Goal: Check status: Check status

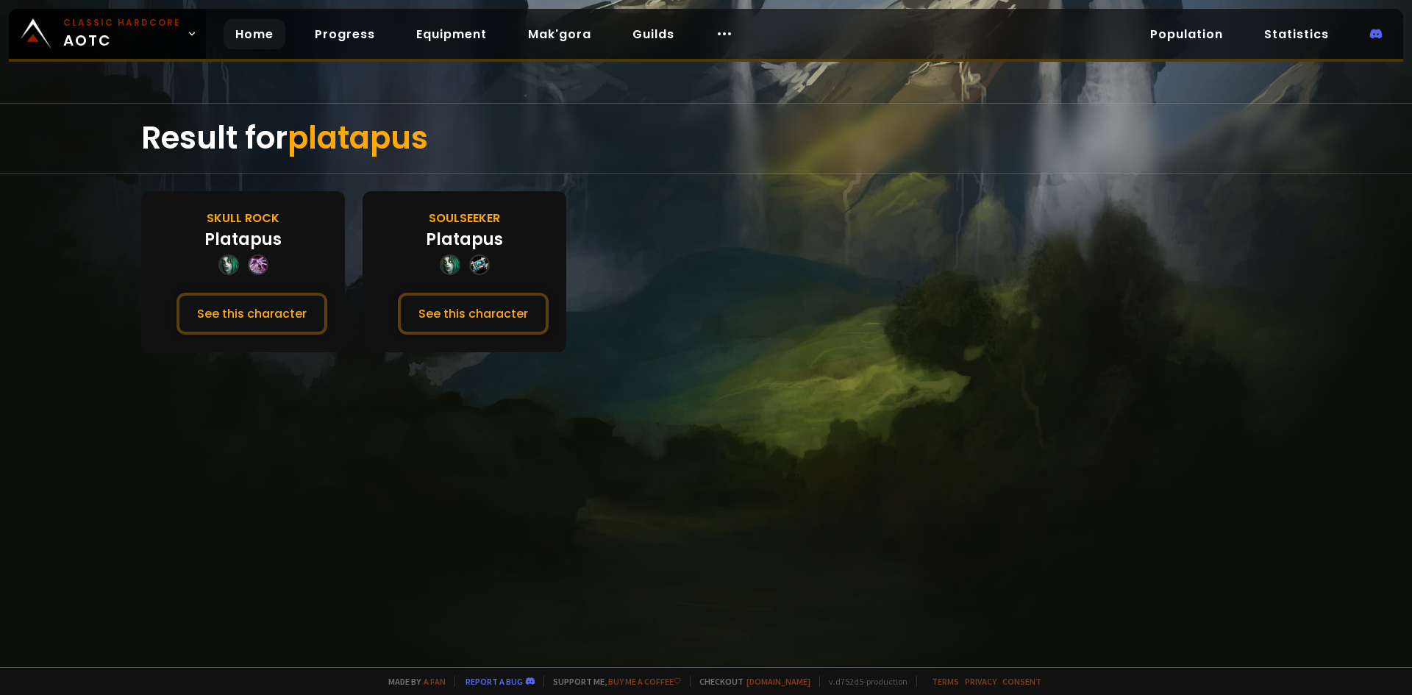
click at [249, 37] on link "Home" at bounding box center [255, 34] width 62 height 30
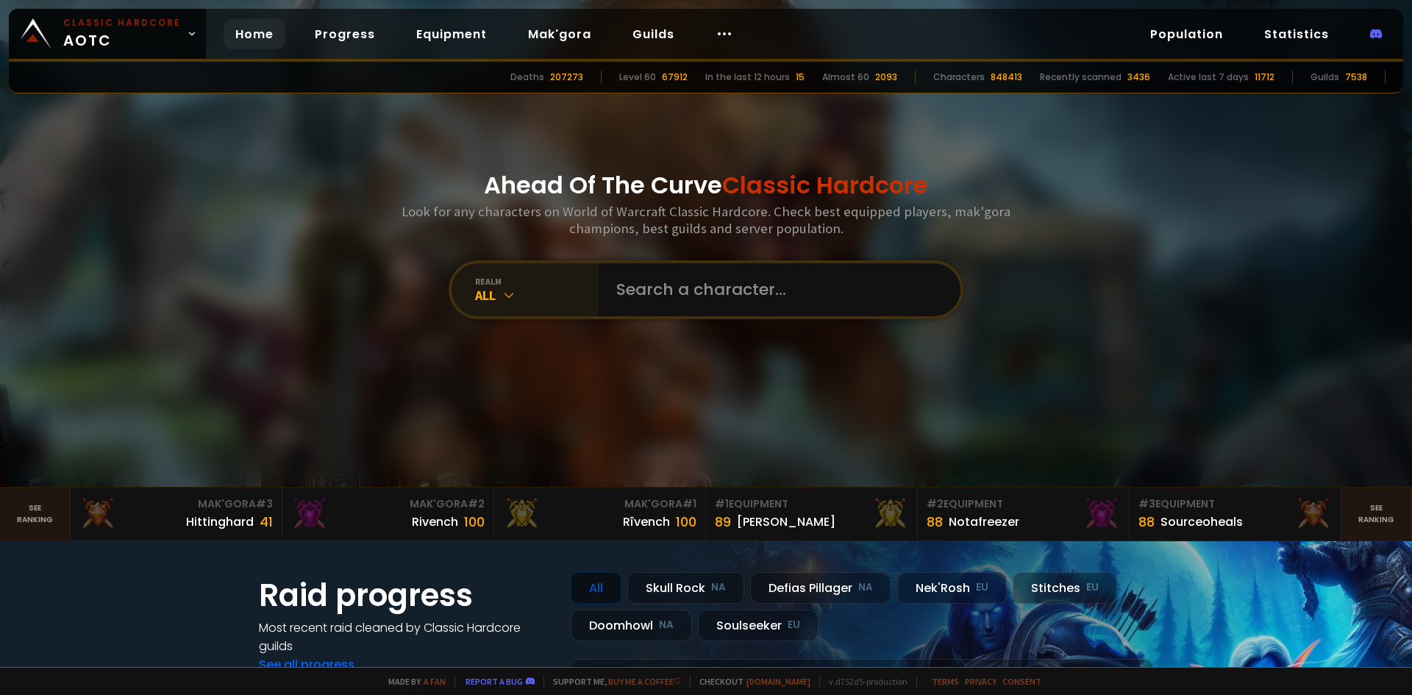
click at [510, 291] on icon at bounding box center [509, 295] width 15 height 15
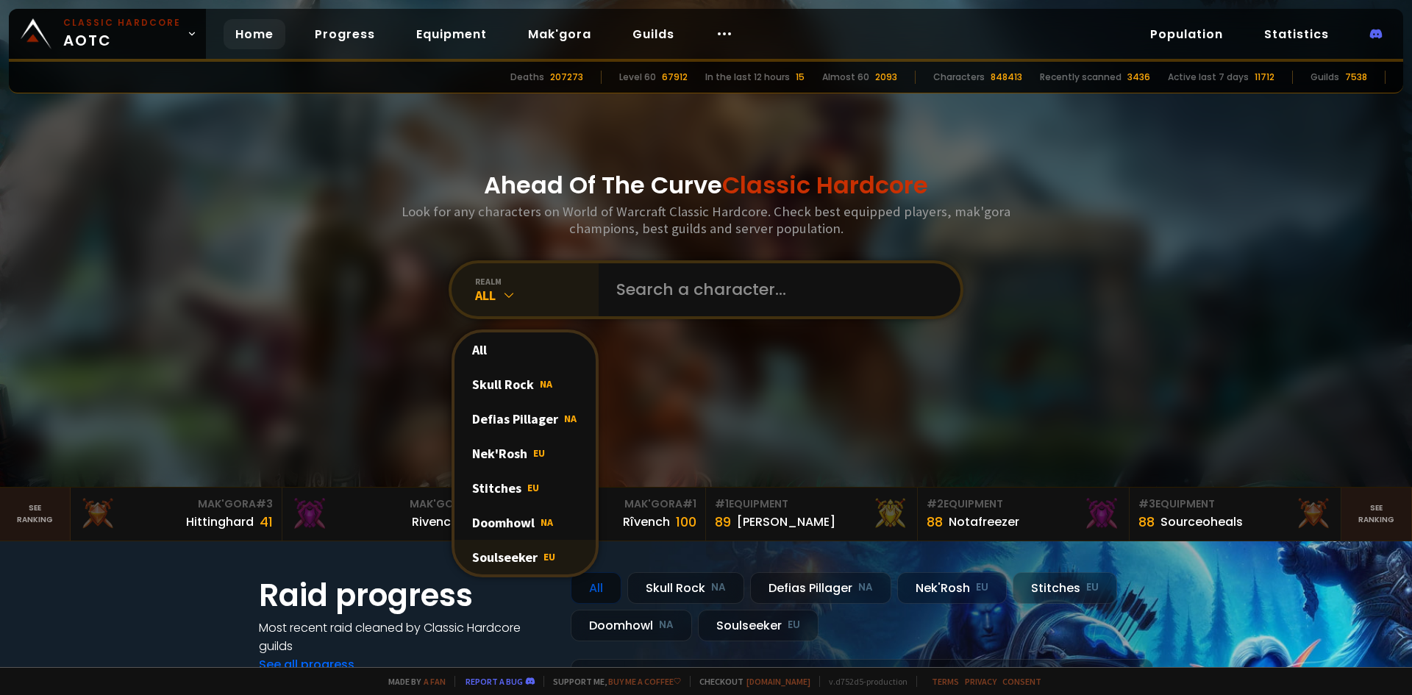
click at [508, 555] on div "Soulseeker EU" at bounding box center [525, 557] width 141 height 35
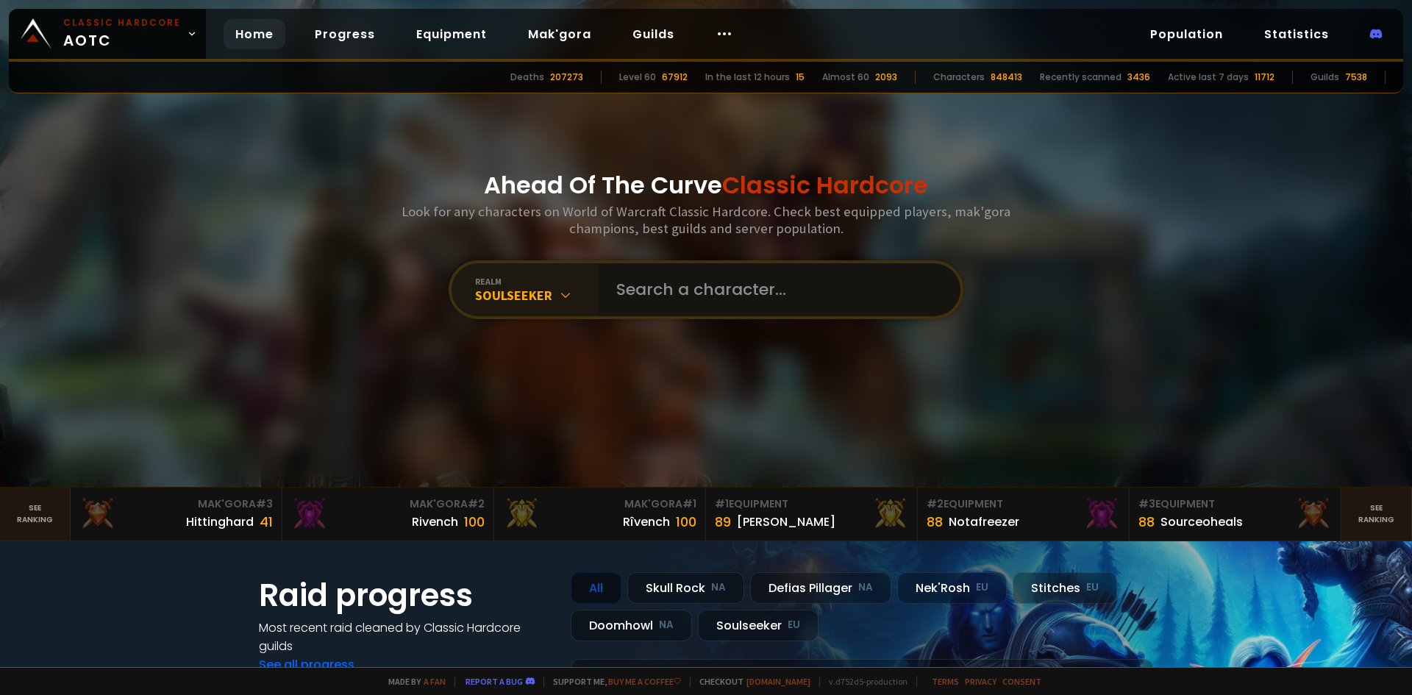
click at [647, 280] on input "text" at bounding box center [775, 289] width 335 height 53
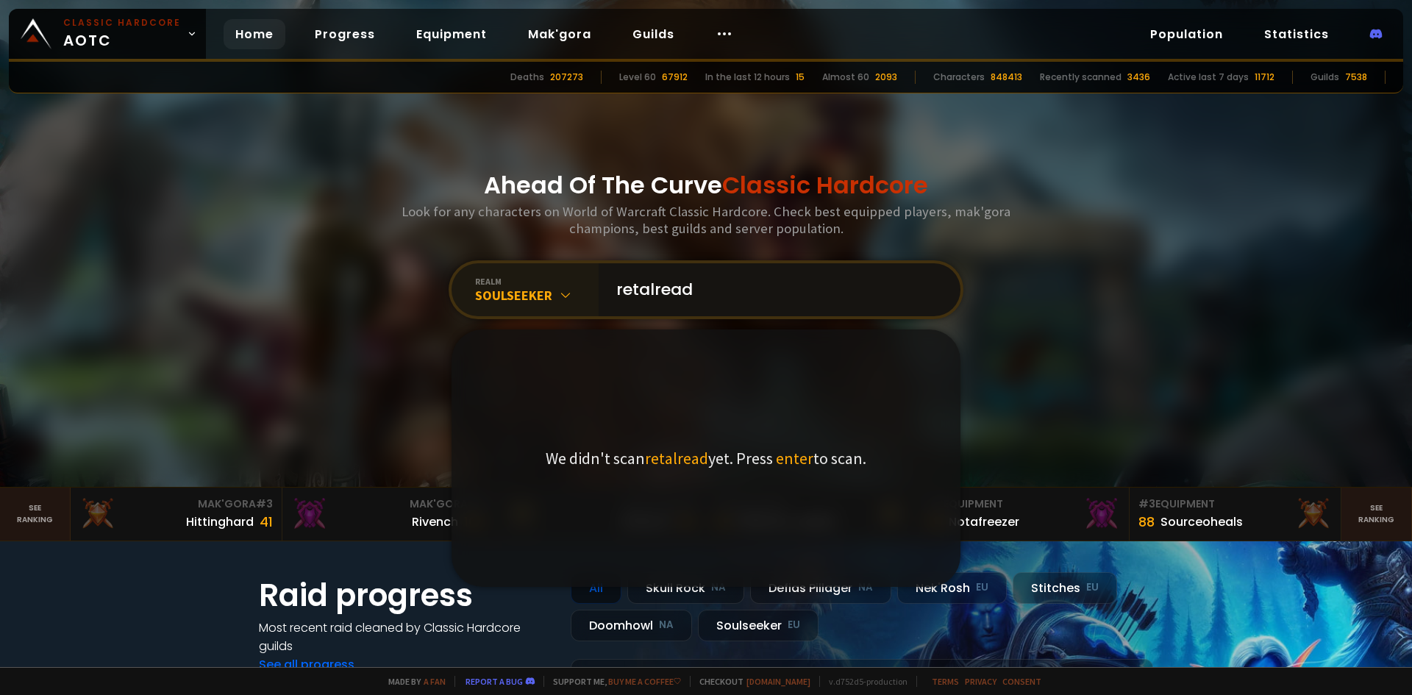
type input "retalready"
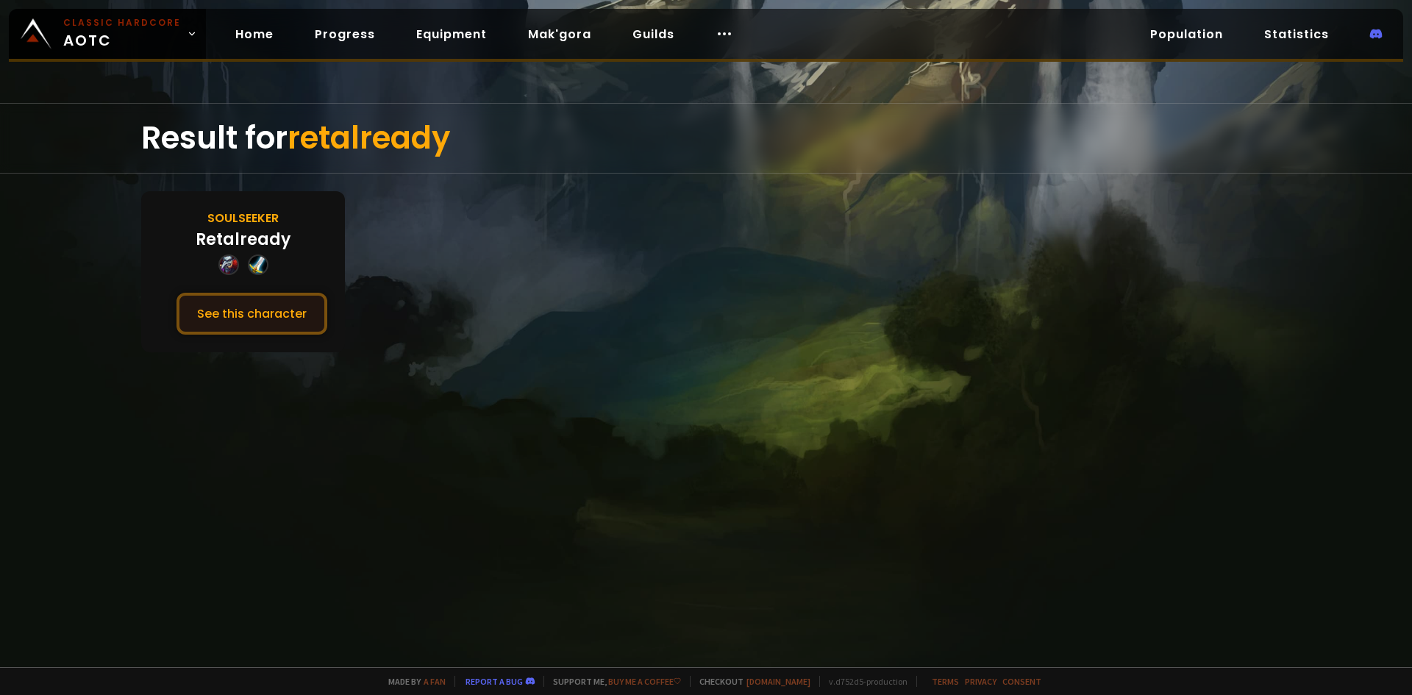
click at [250, 320] on button "See this character" at bounding box center [252, 314] width 151 height 42
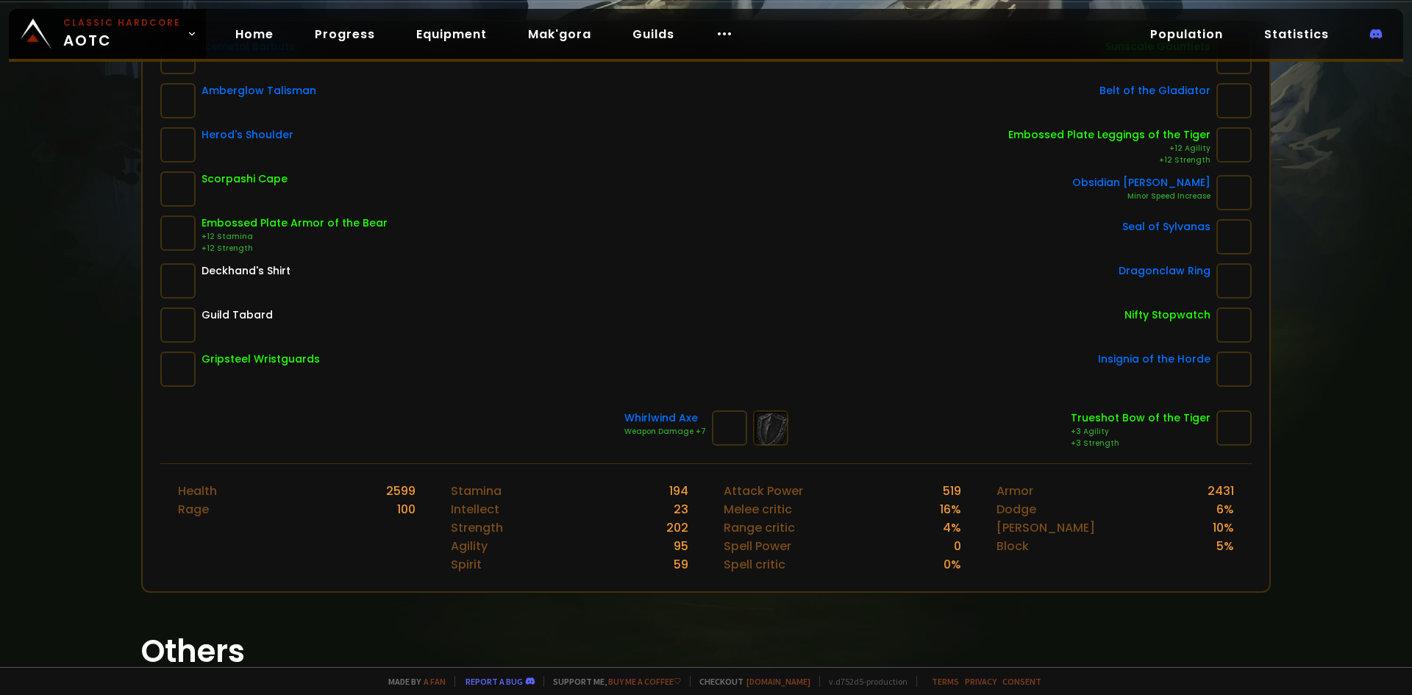
scroll to position [294, 0]
